Goal: Task Accomplishment & Management: Complete application form

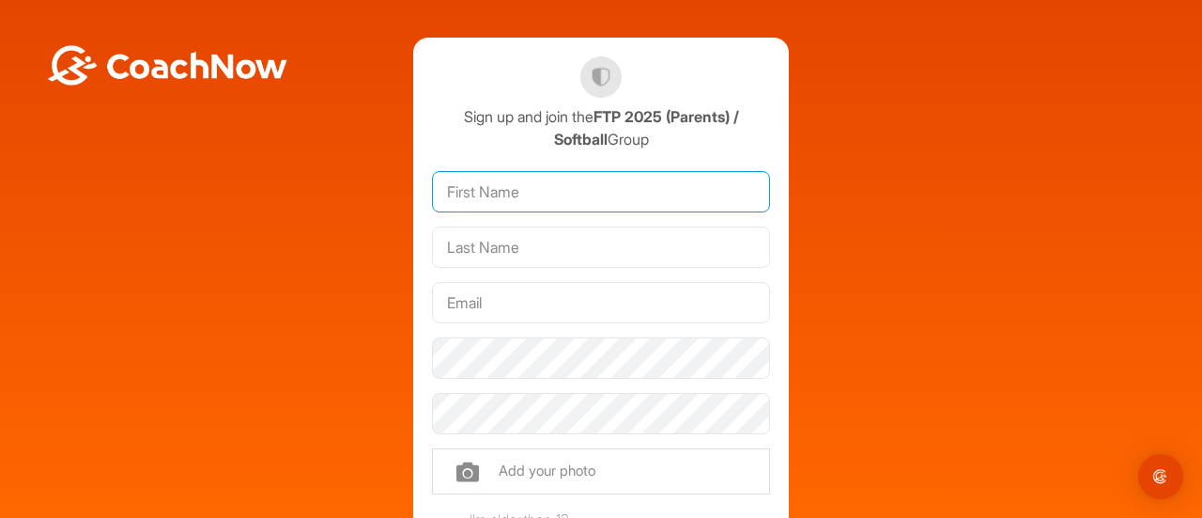
click at [530, 187] on input "text" at bounding box center [601, 191] width 338 height 41
type input "[PERSON_NAME]"
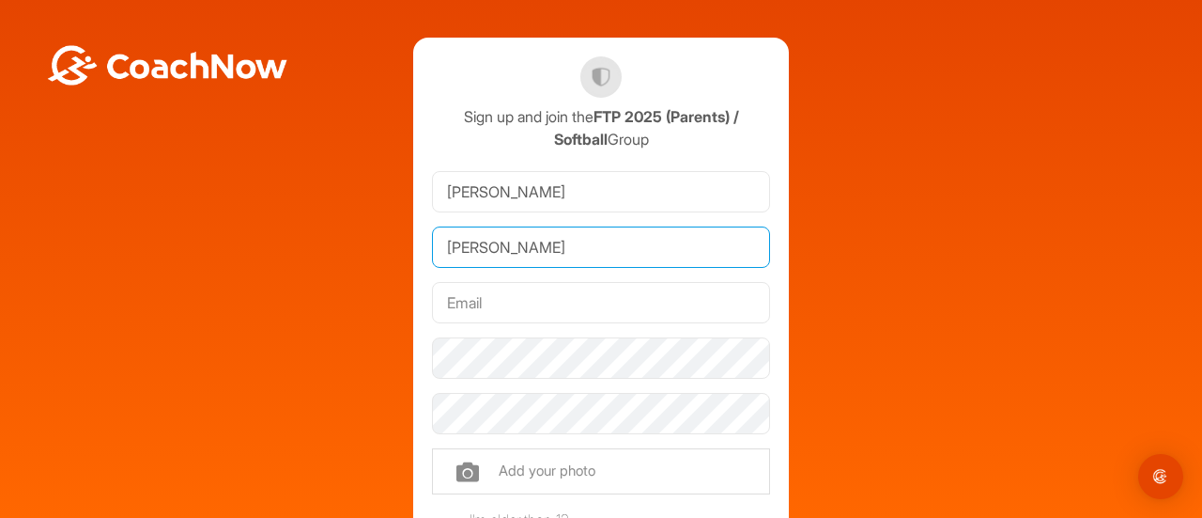
type input "[EMAIL_ADDRESS][DOMAIN_NAME]"
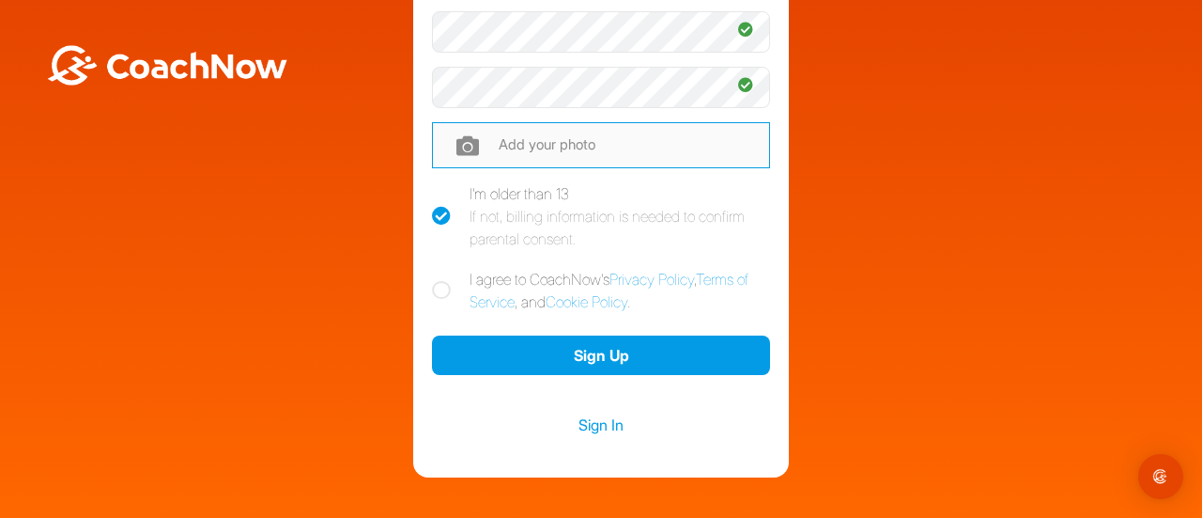
scroll to position [327, 0]
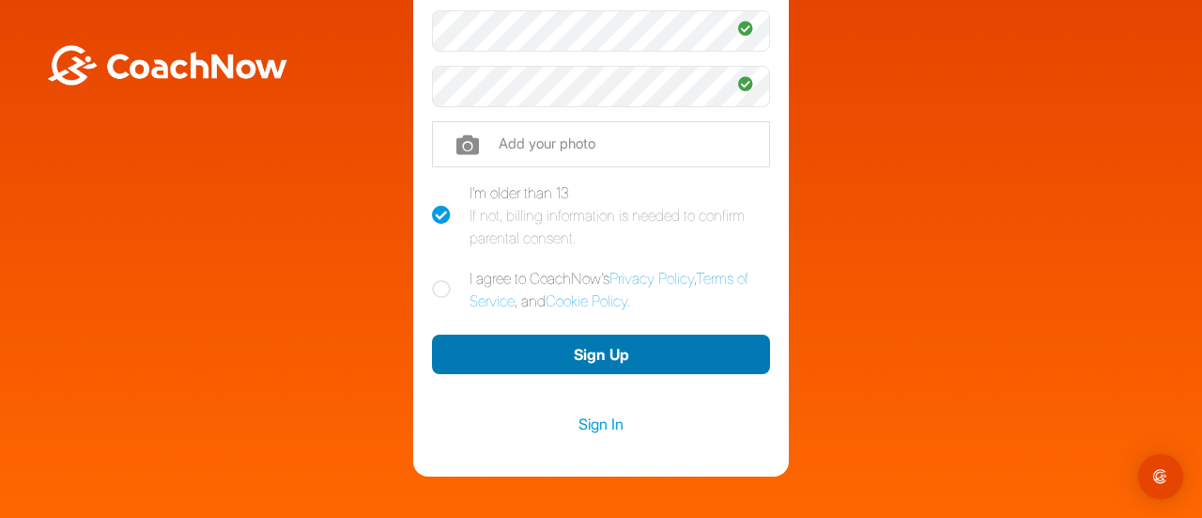
click at [567, 353] on button "Sign Up" at bounding box center [601, 354] width 338 height 40
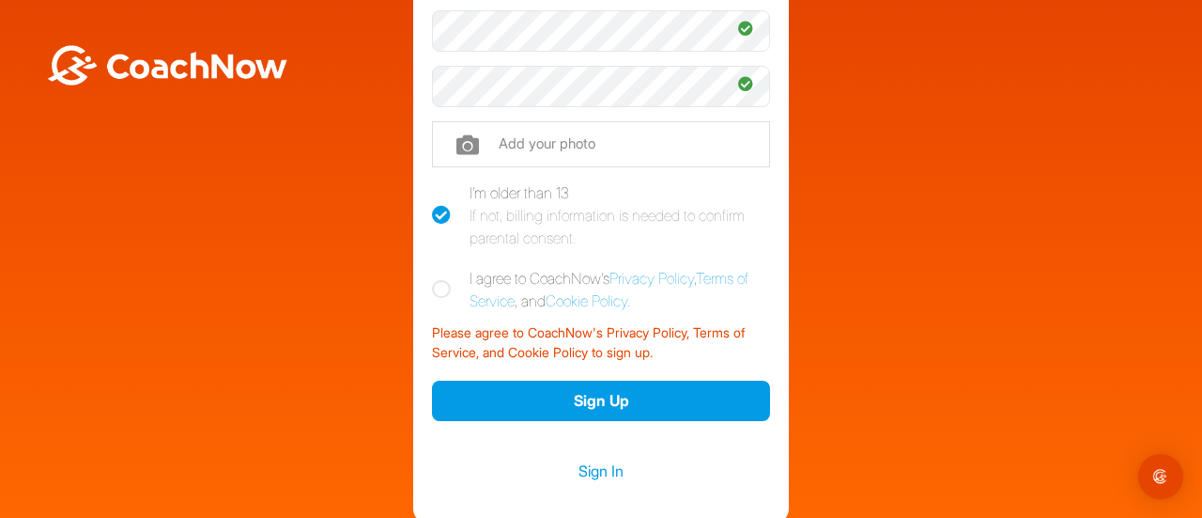
click at [436, 288] on icon at bounding box center [441, 289] width 19 height 19
click at [436, 279] on input "I agree to CoachNow's Privacy Policy , Terms of Service , and Cookie Policy ." at bounding box center [438, 273] width 12 height 12
checkbox input "true"
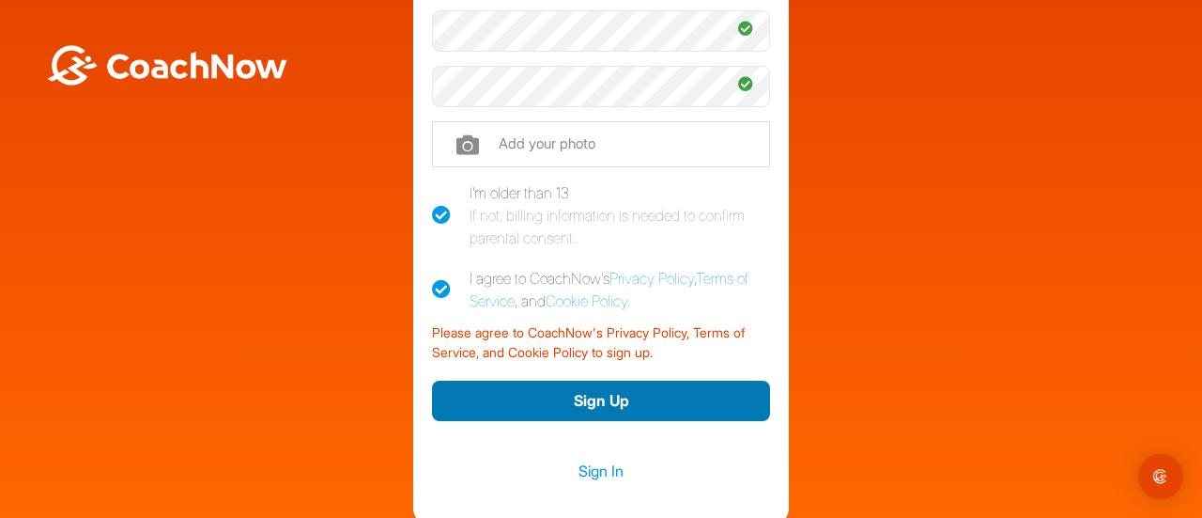
click at [607, 402] on button "Sign Up" at bounding box center [601, 400] width 338 height 40
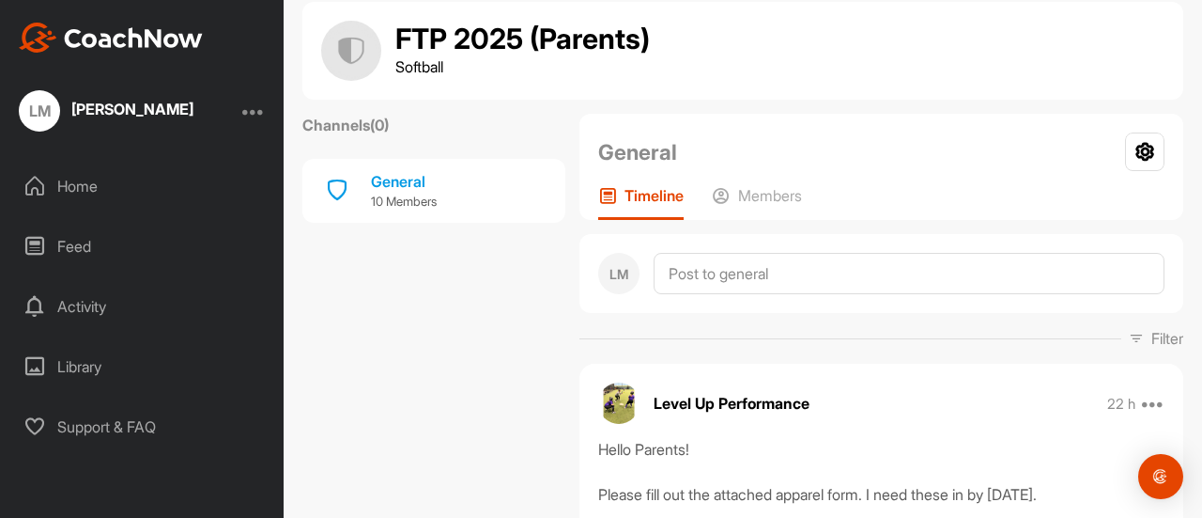
scroll to position [27, 0]
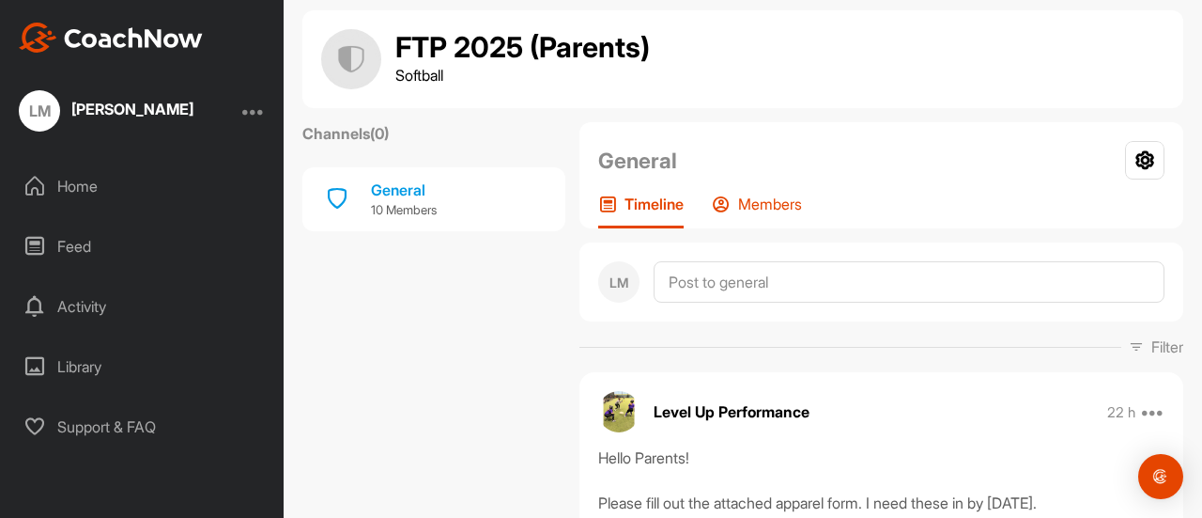
click at [776, 198] on p "Members" at bounding box center [770, 203] width 64 height 19
